Goal: Task Accomplishment & Management: Manage account settings

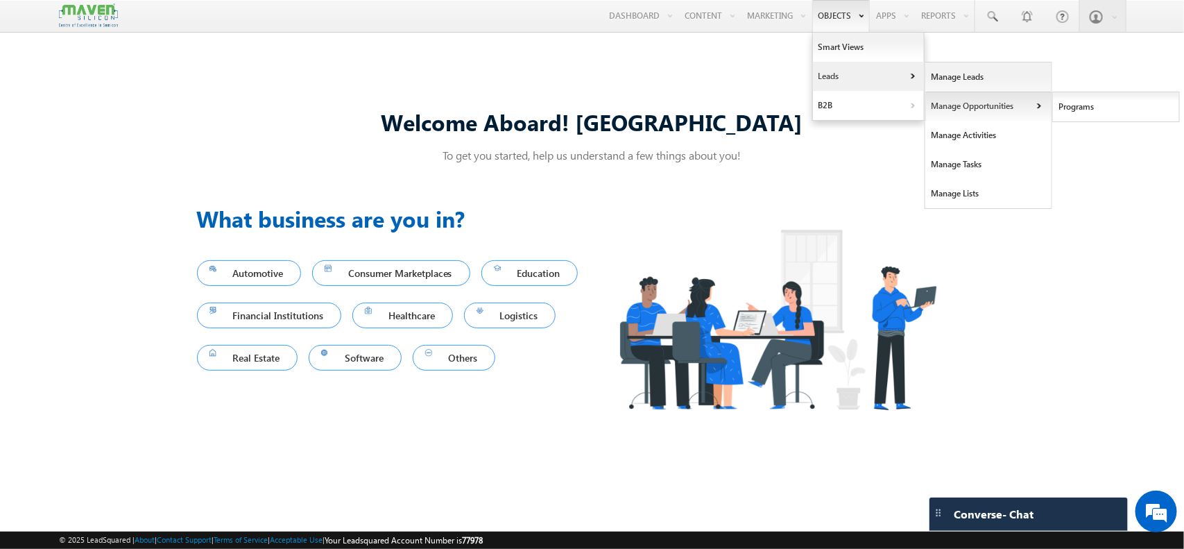
click at [937, 92] on link "Manage Opportunities" at bounding box center [989, 106] width 127 height 29
click at [961, 71] on link "Manage Leads" at bounding box center [989, 76] width 127 height 29
click at [973, 80] on link "Manage Leads" at bounding box center [989, 76] width 127 height 29
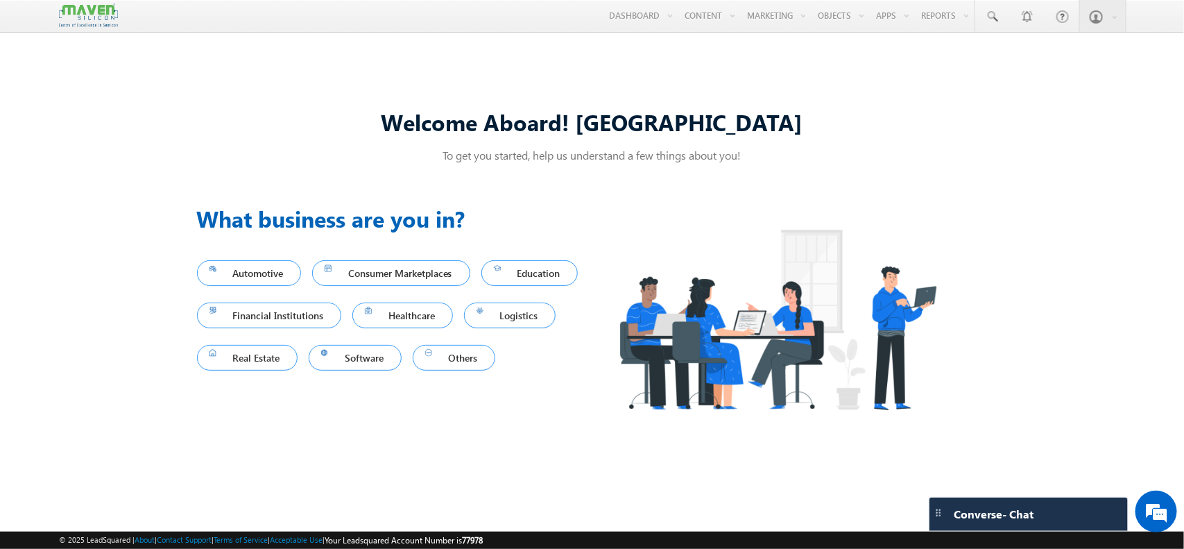
drag, startPoint x: 0, startPoint y: 0, endPoint x: 807, endPoint y: 67, distance: 809.7
click at [807, 67] on div "Welcome Aboard! [GEOGRAPHIC_DATA] To get you started, help us understand a few …" at bounding box center [592, 273] width 1184 height 456
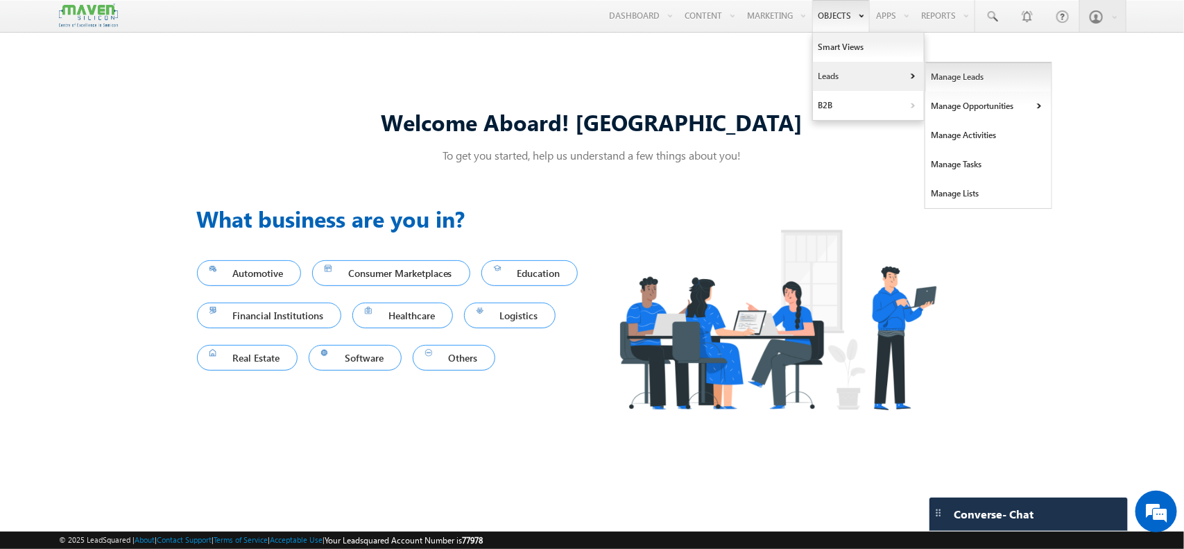
click at [926, 75] on link "Manage Leads" at bounding box center [989, 76] width 127 height 29
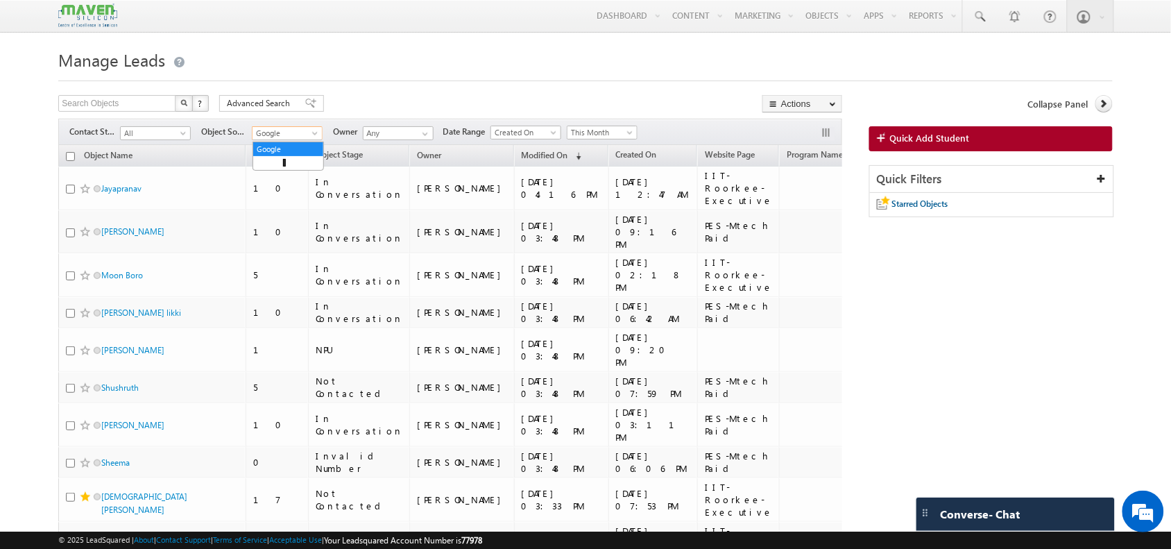
click at [289, 132] on span "Google" at bounding box center [286, 133] width 66 height 12
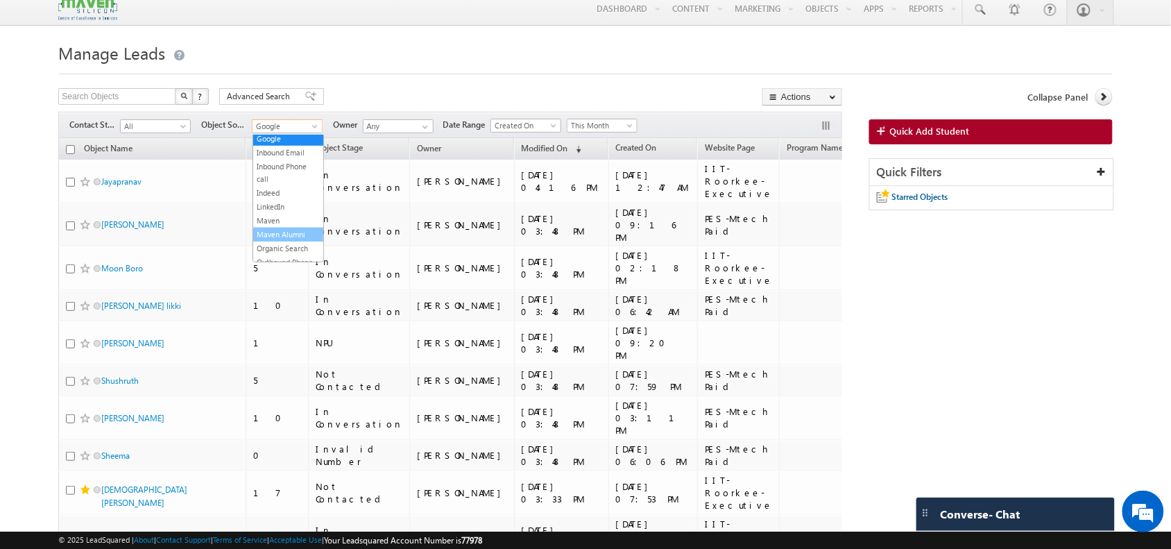
scroll to position [265, 0]
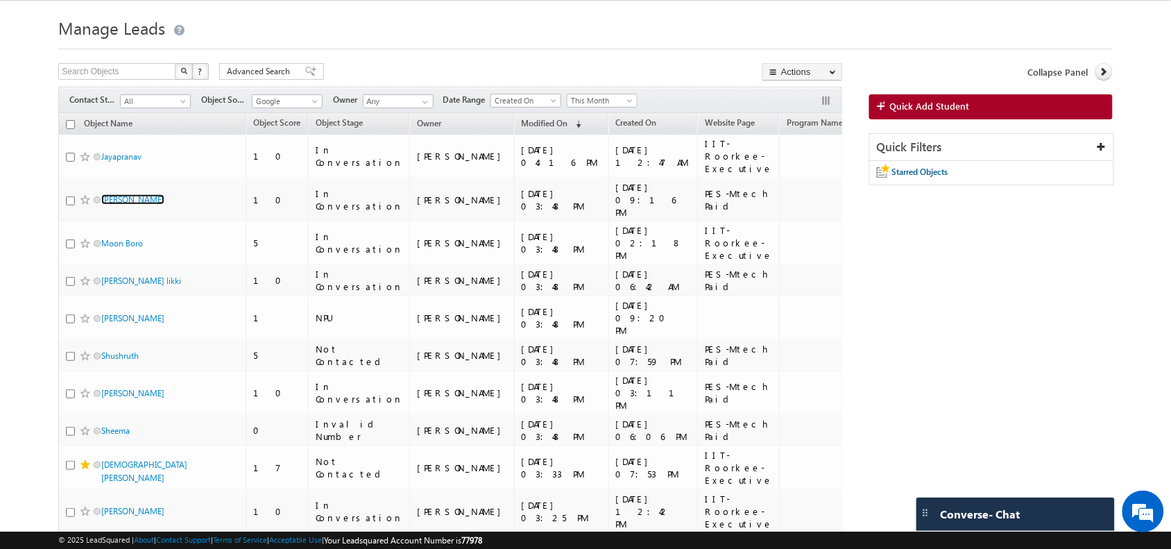
scroll to position [0, 0]
